Goal: Information Seeking & Learning: Understand process/instructions

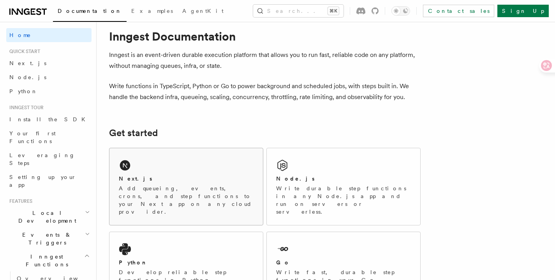
click at [207, 169] on div "Next.js Add queueing, events, crons, and step functions to your Next app on any…" at bounding box center [185, 186] width 153 height 77
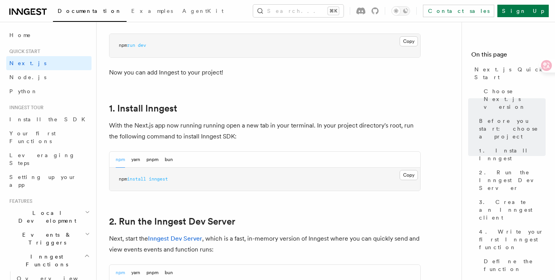
scroll to position [513, 0]
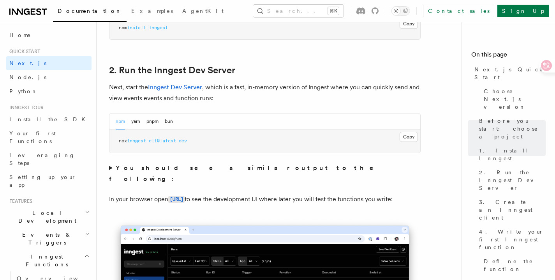
click at [144, 139] on span "inngest-cli@latest" at bounding box center [151, 140] width 49 height 5
copy div "npx inngest-cli@latest dev"
click at [235, 146] on pre "npx inngest-cli@latest dev" at bounding box center [264, 140] width 311 height 23
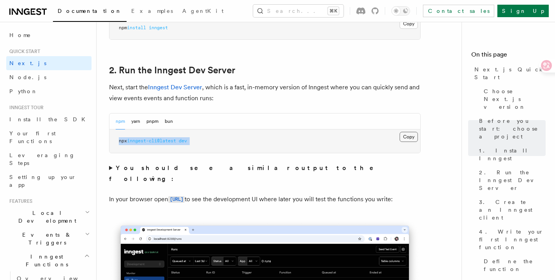
click at [404, 138] on button "Copy Copied" at bounding box center [409, 137] width 18 height 10
click at [347, 194] on p "In your browser open [URL] to see the development UI where later you will test …" at bounding box center [265, 199] width 312 height 11
drag, startPoint x: 256, startPoint y: 86, endPoint x: 340, endPoint y: 88, distance: 84.5
click at [327, 87] on p "Next, start the Inngest Dev Server , which is a fast, in-memory version of Inng…" at bounding box center [265, 93] width 312 height 22
drag, startPoint x: 366, startPoint y: 88, endPoint x: 398, endPoint y: 89, distance: 31.9
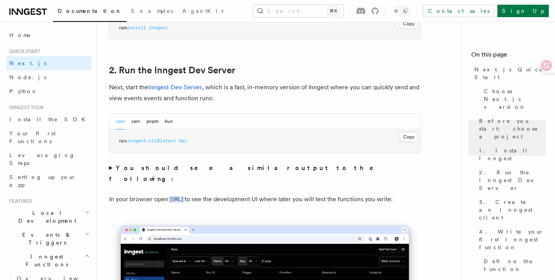
click at [367, 88] on p "Next, start the Inngest Dev Server , which is a fast, in-memory version of Inng…" at bounding box center [265, 93] width 312 height 22
click at [401, 89] on p "Next, start the Inngest Dev Server , which is a fast, in-memory version of Inng…" at bounding box center [265, 93] width 312 height 22
drag, startPoint x: 252, startPoint y: 91, endPoint x: 335, endPoint y: 92, distance: 83.0
click at [321, 92] on p "Next, start the Inngest Dev Server , which is a fast, in-memory version of Inng…" at bounding box center [265, 93] width 312 height 22
click at [336, 93] on p "Next, start the Inngest Dev Server , which is a fast, in-memory version of Inng…" at bounding box center [265, 93] width 312 height 22
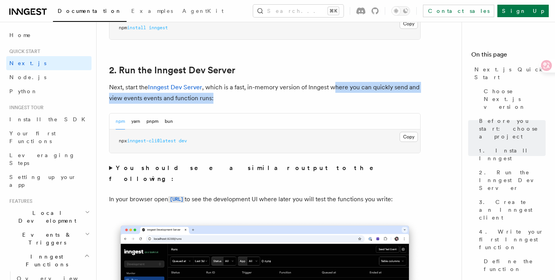
click at [384, 94] on p "Next, start the Inngest Dev Server , which is a fast, in-memory version of Inng…" at bounding box center [265, 93] width 312 height 22
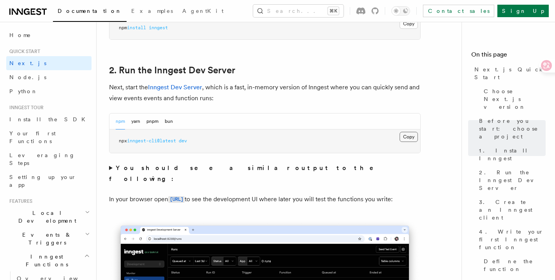
click at [412, 137] on button "Copy Copied" at bounding box center [409, 137] width 18 height 10
click at [415, 132] on button "Copy Copied" at bounding box center [409, 137] width 18 height 10
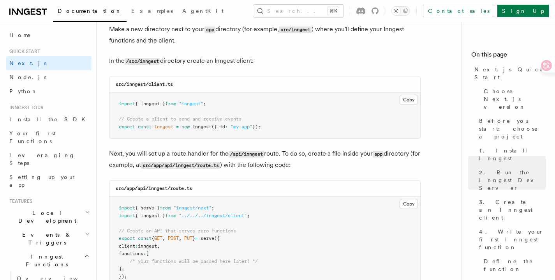
scroll to position [944, 0]
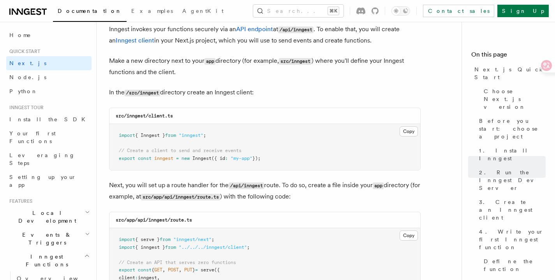
drag, startPoint x: 305, startPoint y: 144, endPoint x: 405, endPoint y: 139, distance: 99.4
click at [305, 144] on pre "import { Inngest } from "inngest" ; // Create a client to send and receive even…" at bounding box center [264, 147] width 311 height 46
click at [405, 134] on button "Copy Copied" at bounding box center [409, 131] width 18 height 10
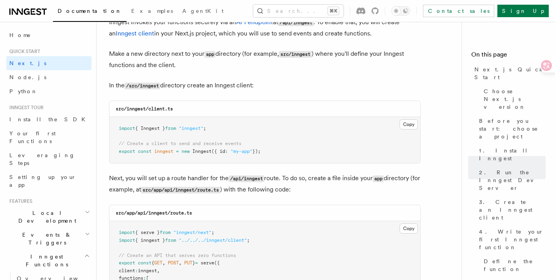
scroll to position [1107, 0]
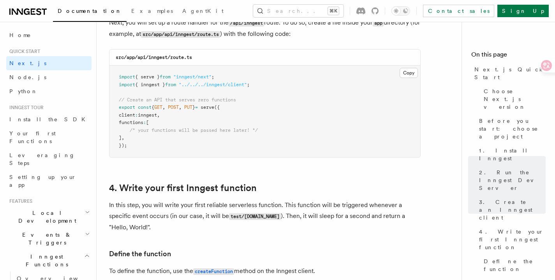
click at [231, 56] on div "src/app/api/inngest/route.ts" at bounding box center [264, 57] width 311 height 16
click at [245, 122] on pre "import { serve } from "inngest/next" ; import { inngest } from "../../../innges…" at bounding box center [264, 111] width 311 height 92
click at [411, 73] on button "Copy Copied" at bounding box center [409, 73] width 18 height 10
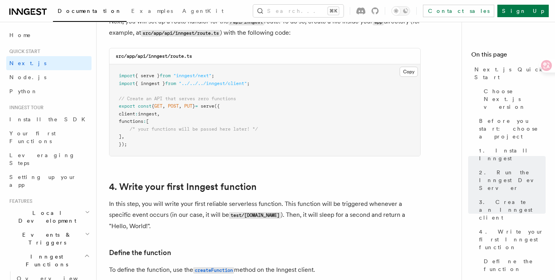
scroll to position [1271, 0]
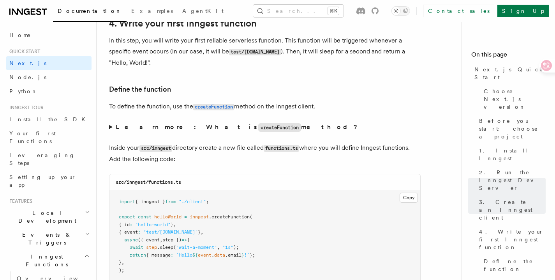
click at [213, 223] on pre "import { inngest } from "./client" ; export const helloWorld = inngest .createF…" at bounding box center [264, 236] width 311 height 92
click at [403, 198] on button "Copy Copied" at bounding box center [409, 197] width 18 height 10
click at [210, 54] on p "In this step, you will write your first reliable serverless function. This func…" at bounding box center [265, 51] width 312 height 33
